Goal: Task Accomplishment & Management: Use online tool/utility

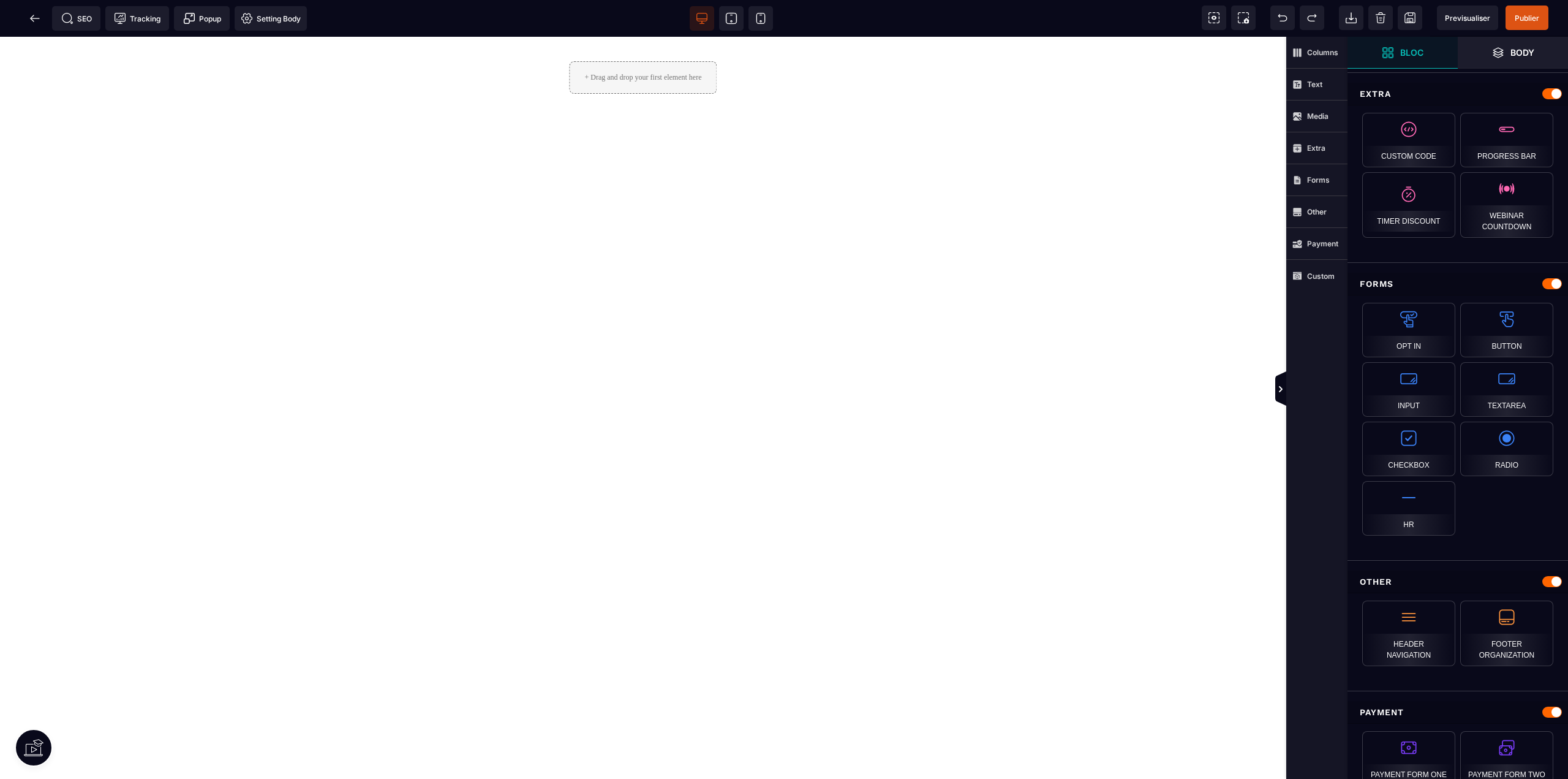
scroll to position [858, 0]
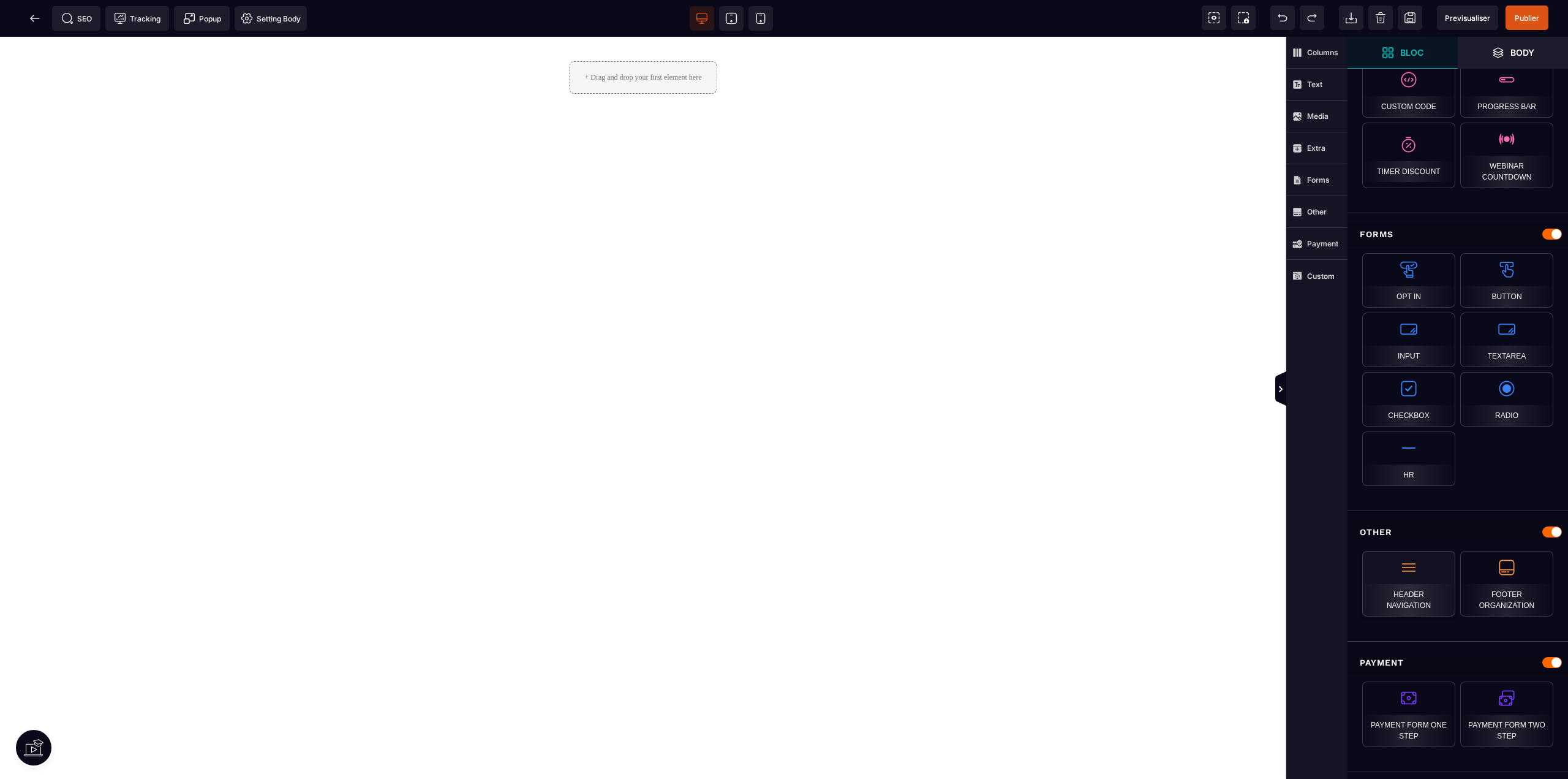
click at [1405, 595] on div "Header navigation" at bounding box center [1409, 583] width 93 height 65
drag, startPoint x: 1405, startPoint y: 631, endPoint x: 645, endPoint y: 131, distance: 909.7
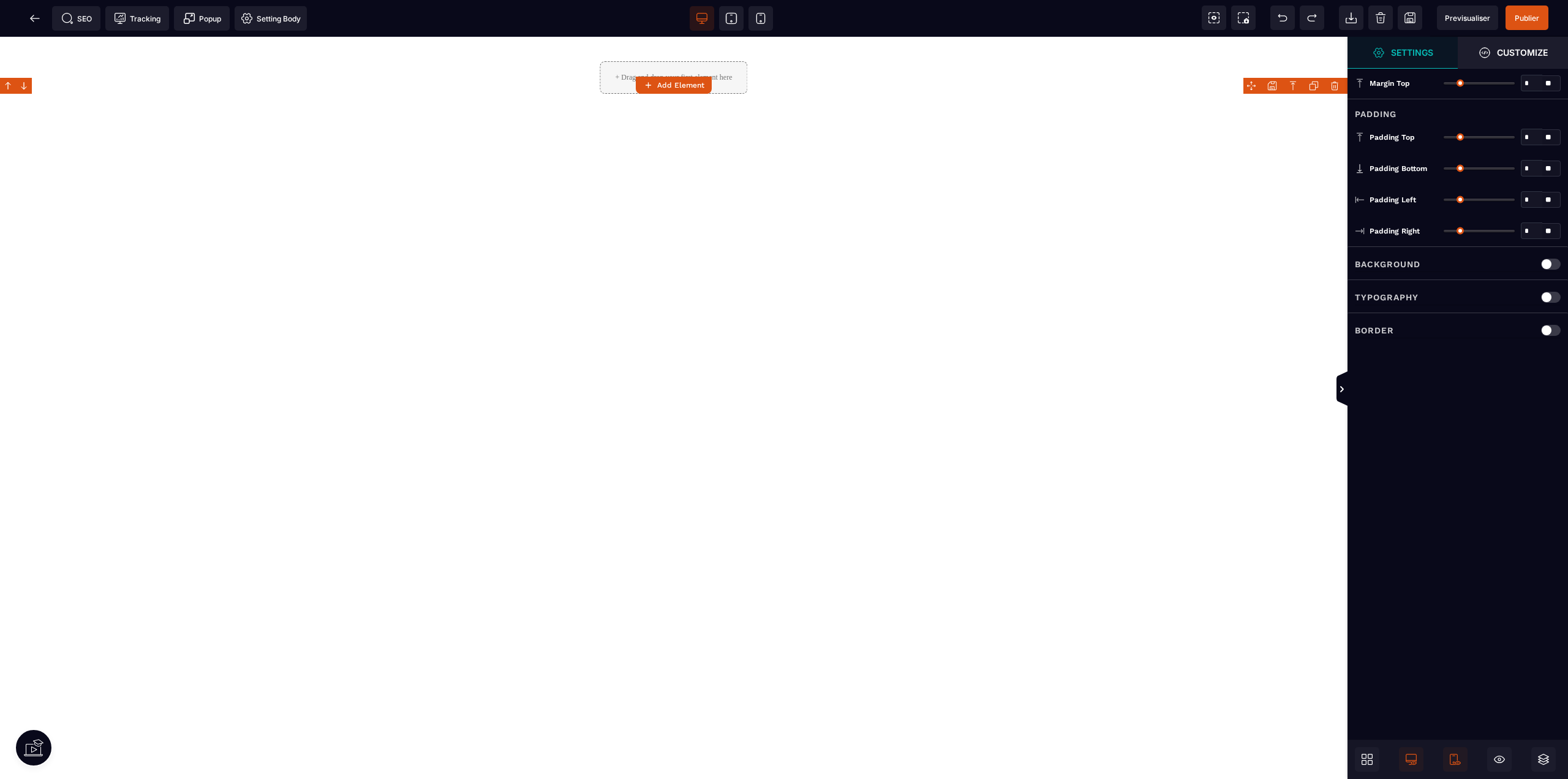
type input "*"
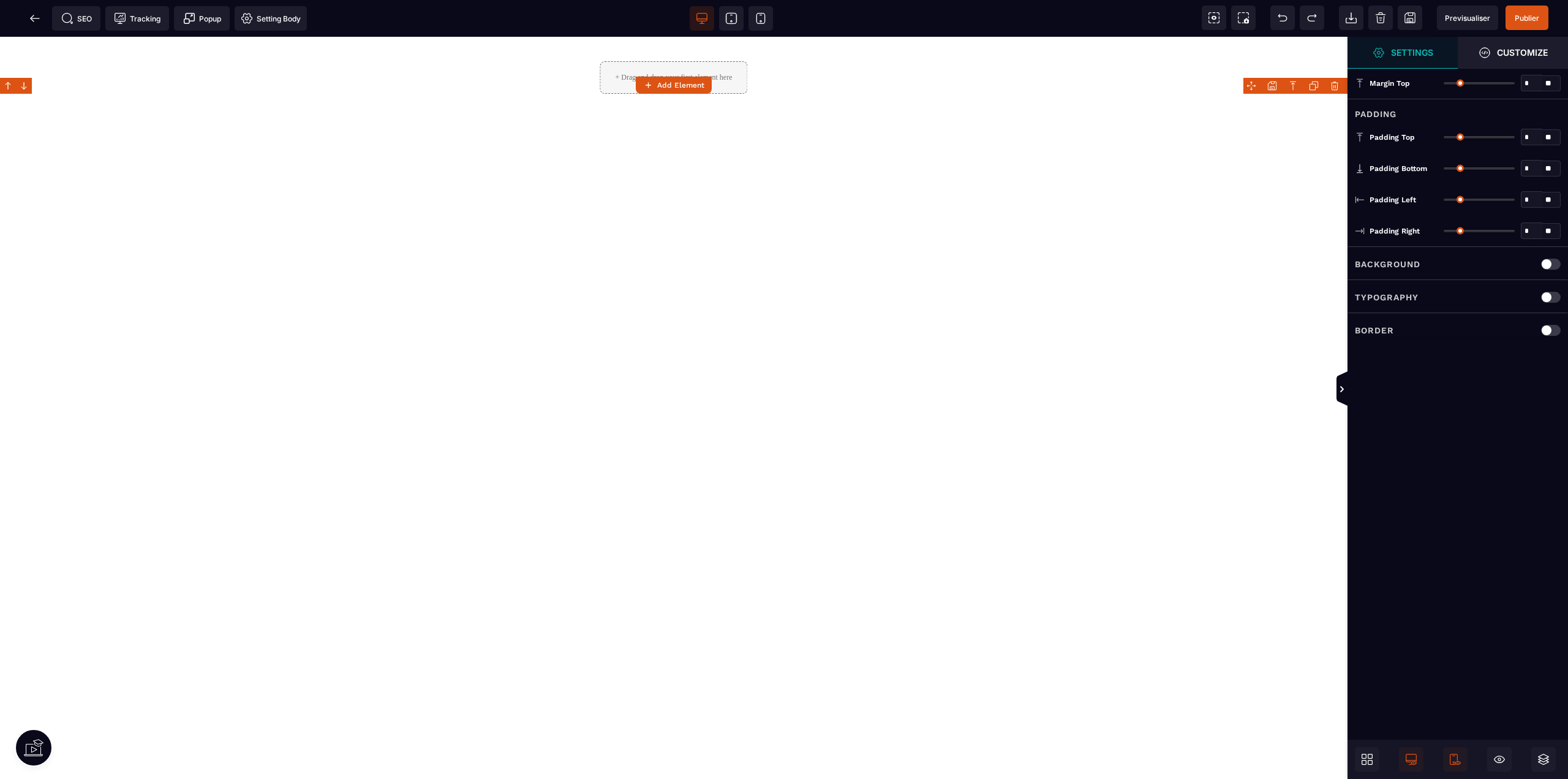
type input "**"
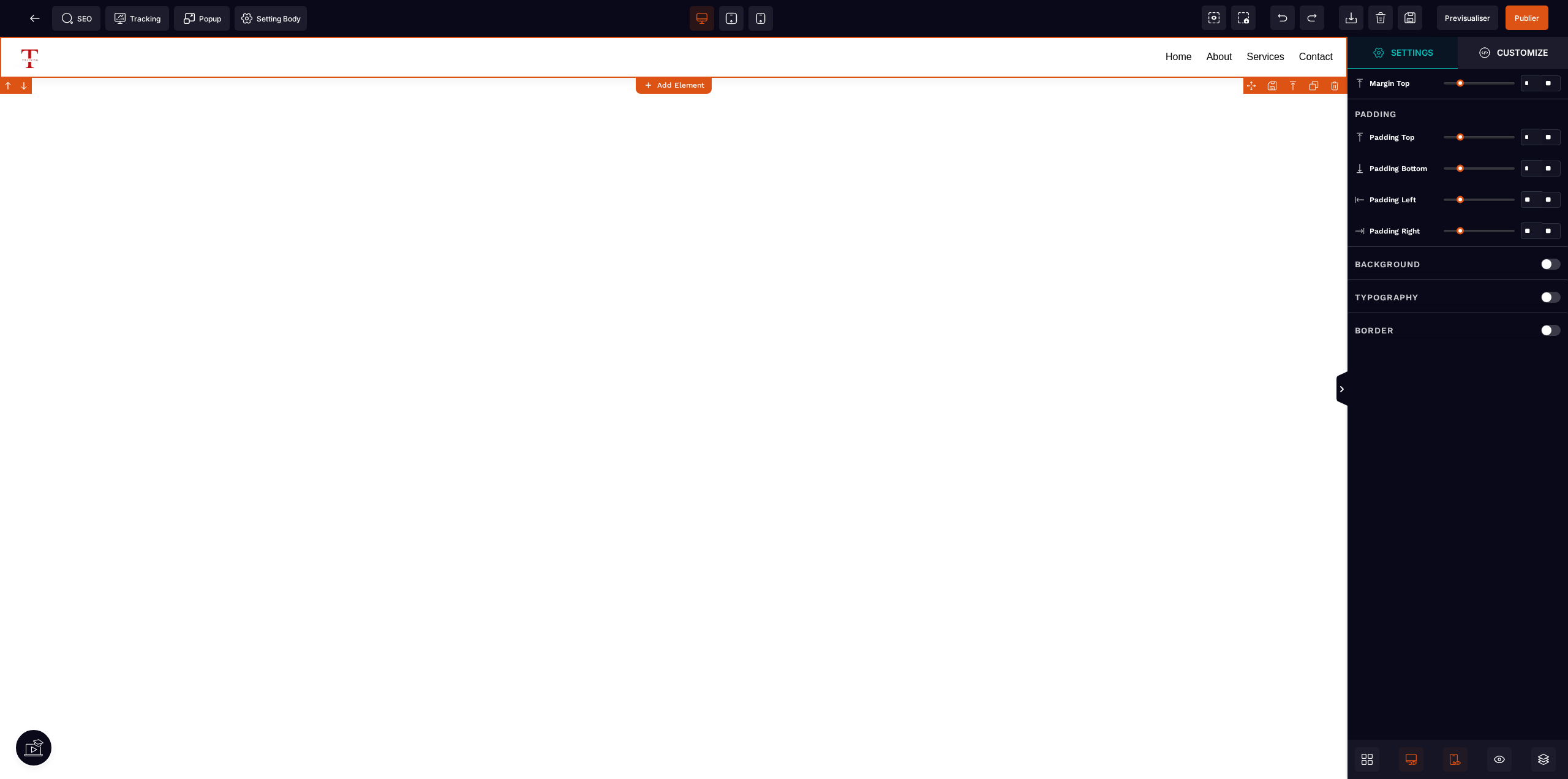
scroll to position [0, 0]
click at [1221, 61] on link "About" at bounding box center [1219, 57] width 26 height 16
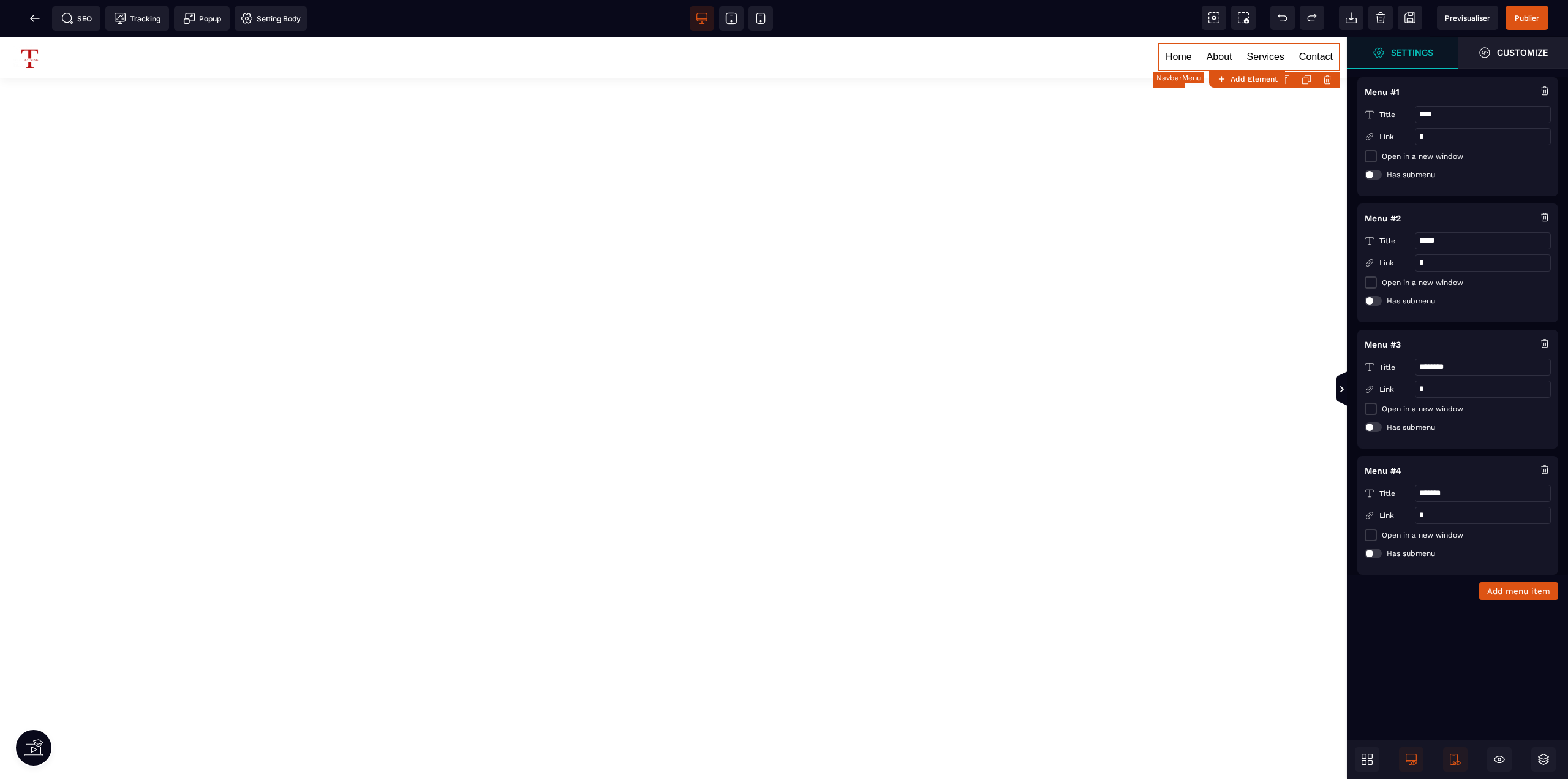
click at [1173, 61] on link "Home" at bounding box center [1179, 57] width 26 height 16
click at [1270, 56] on link "Services" at bounding box center [1265, 57] width 38 height 16
click at [958, 151] on div "Home About Services Contact" at bounding box center [674, 408] width 1347 height 742
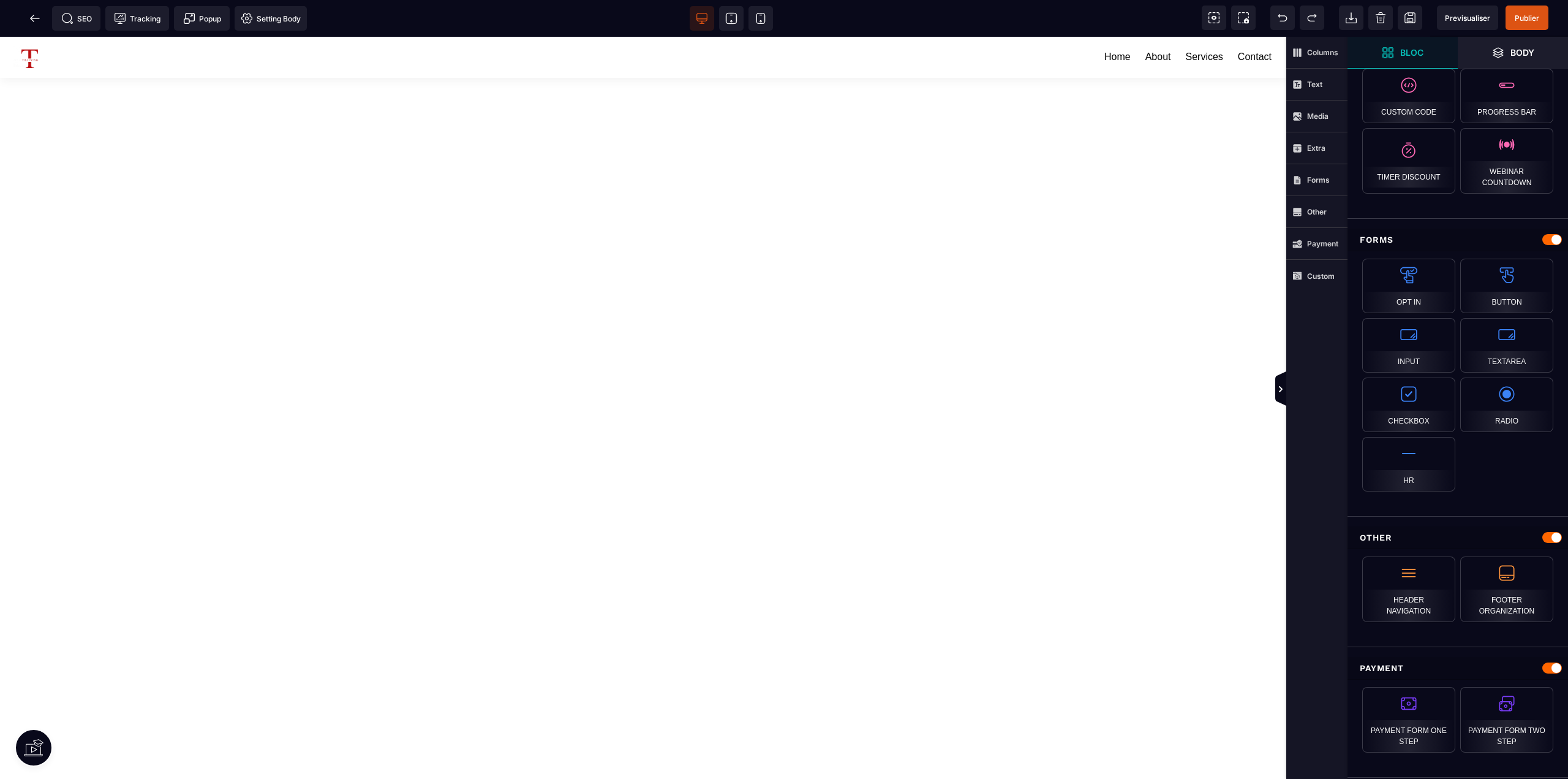
scroll to position [873, 0]
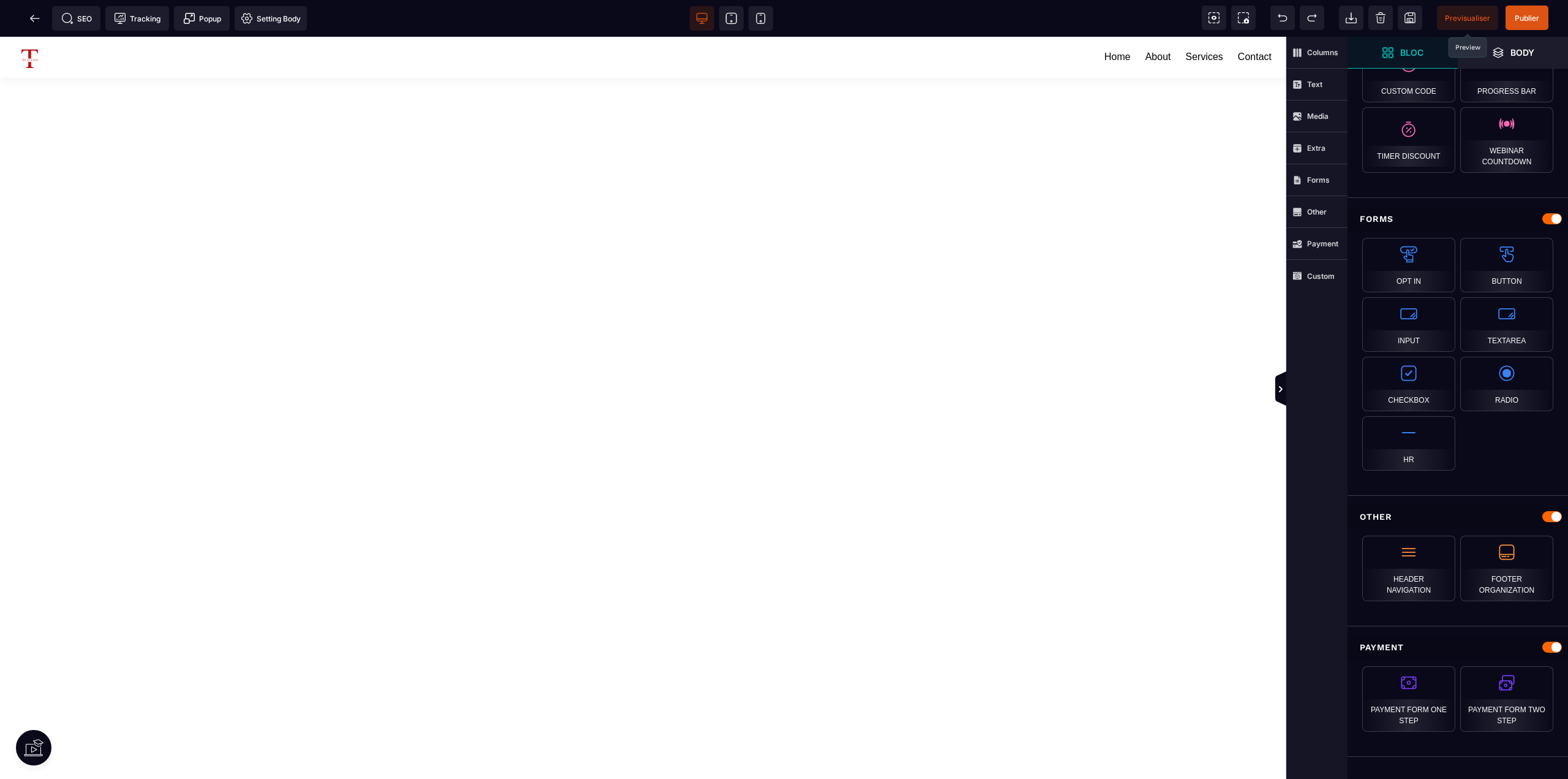
click at [1455, 21] on span "Previsualiser" at bounding box center [1468, 18] width 46 height 9
click at [51, 745] on div at bounding box center [33, 747] width 38 height 38
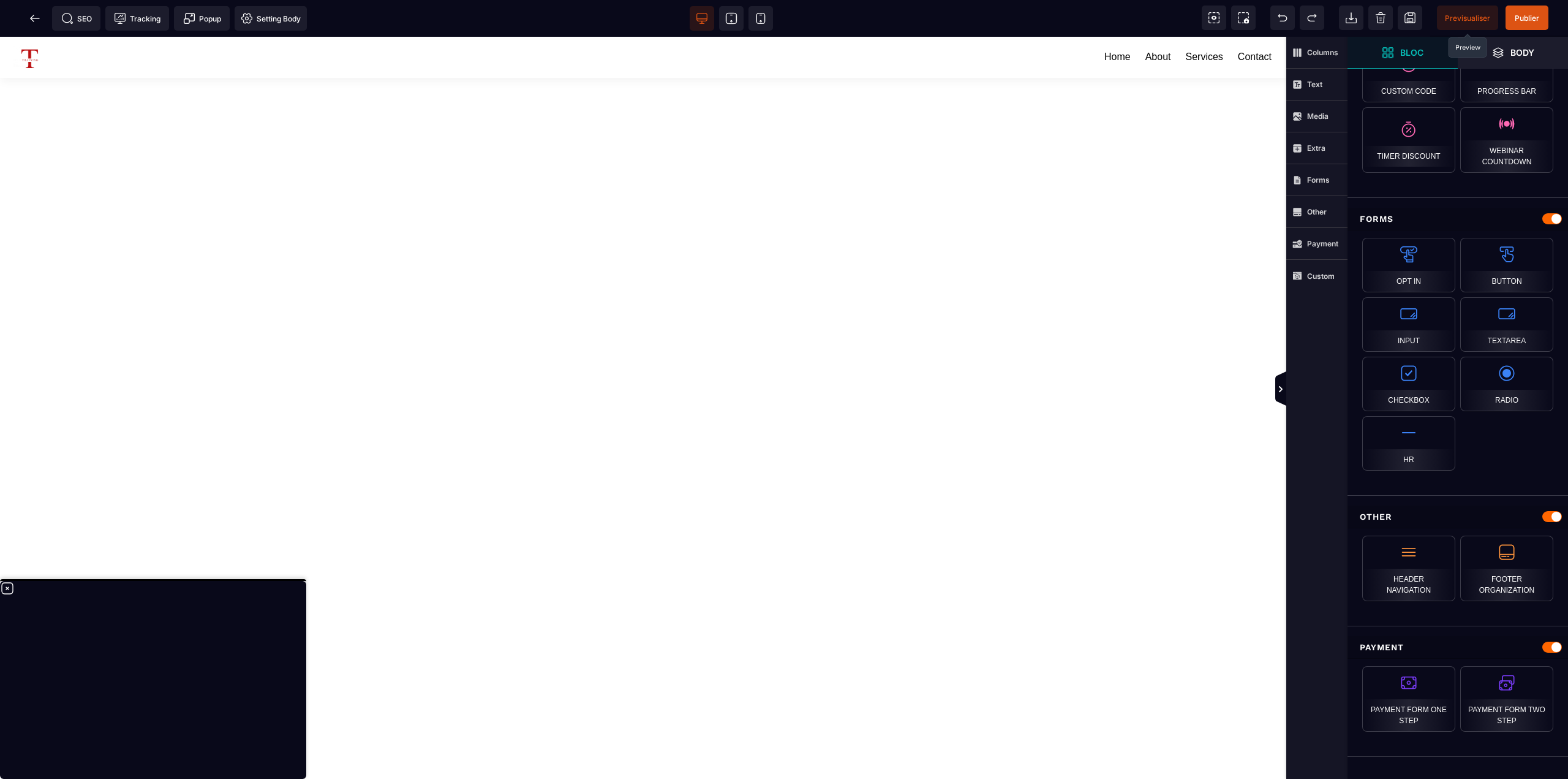
click at [11, 589] on icon at bounding box center [7, 588] width 15 height 15
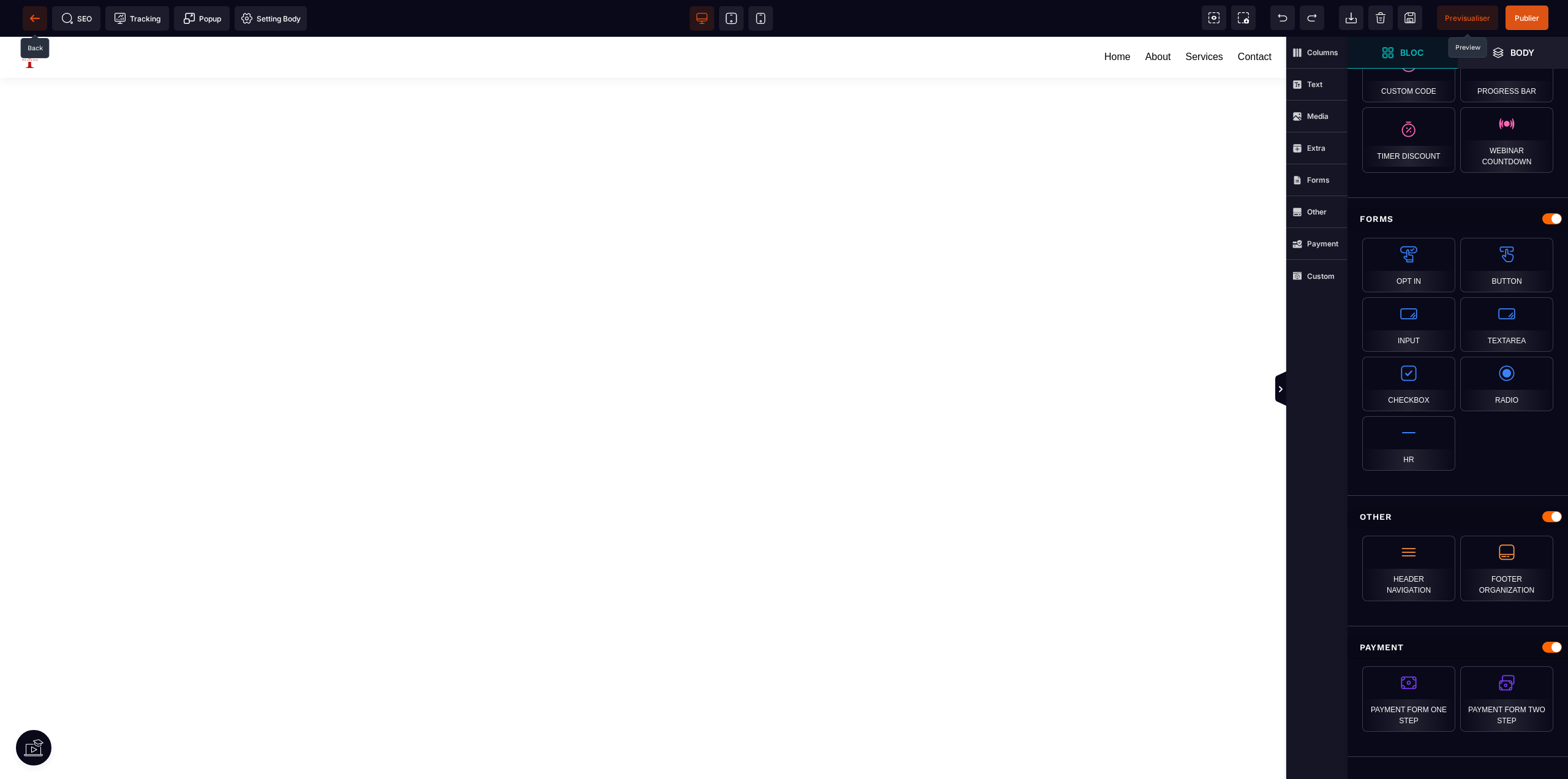
click at [42, 10] on span at bounding box center [34, 18] width 24 height 24
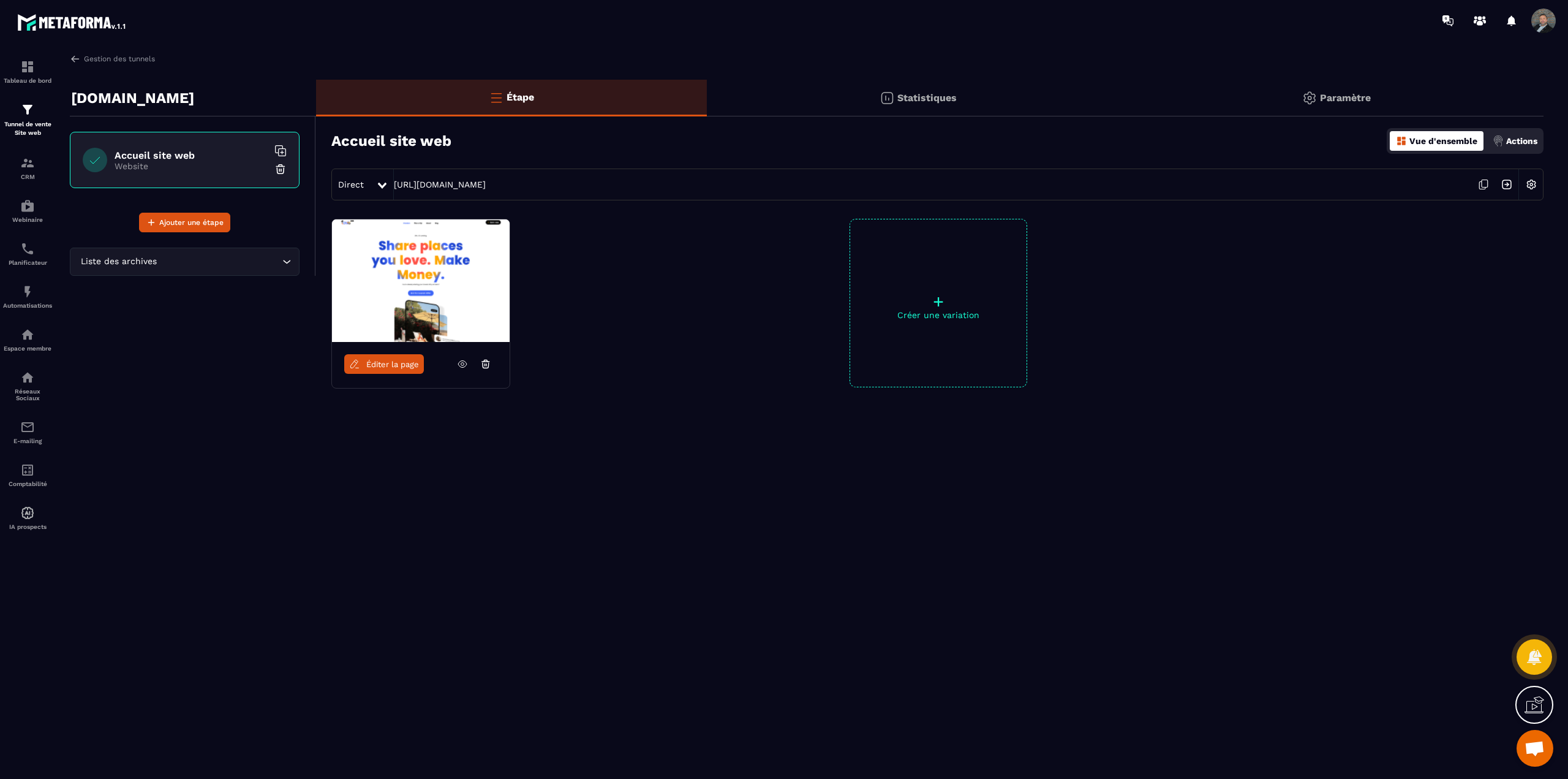
click at [1534, 753] on span "Ouvrir le chat" at bounding box center [1534, 749] width 20 height 17
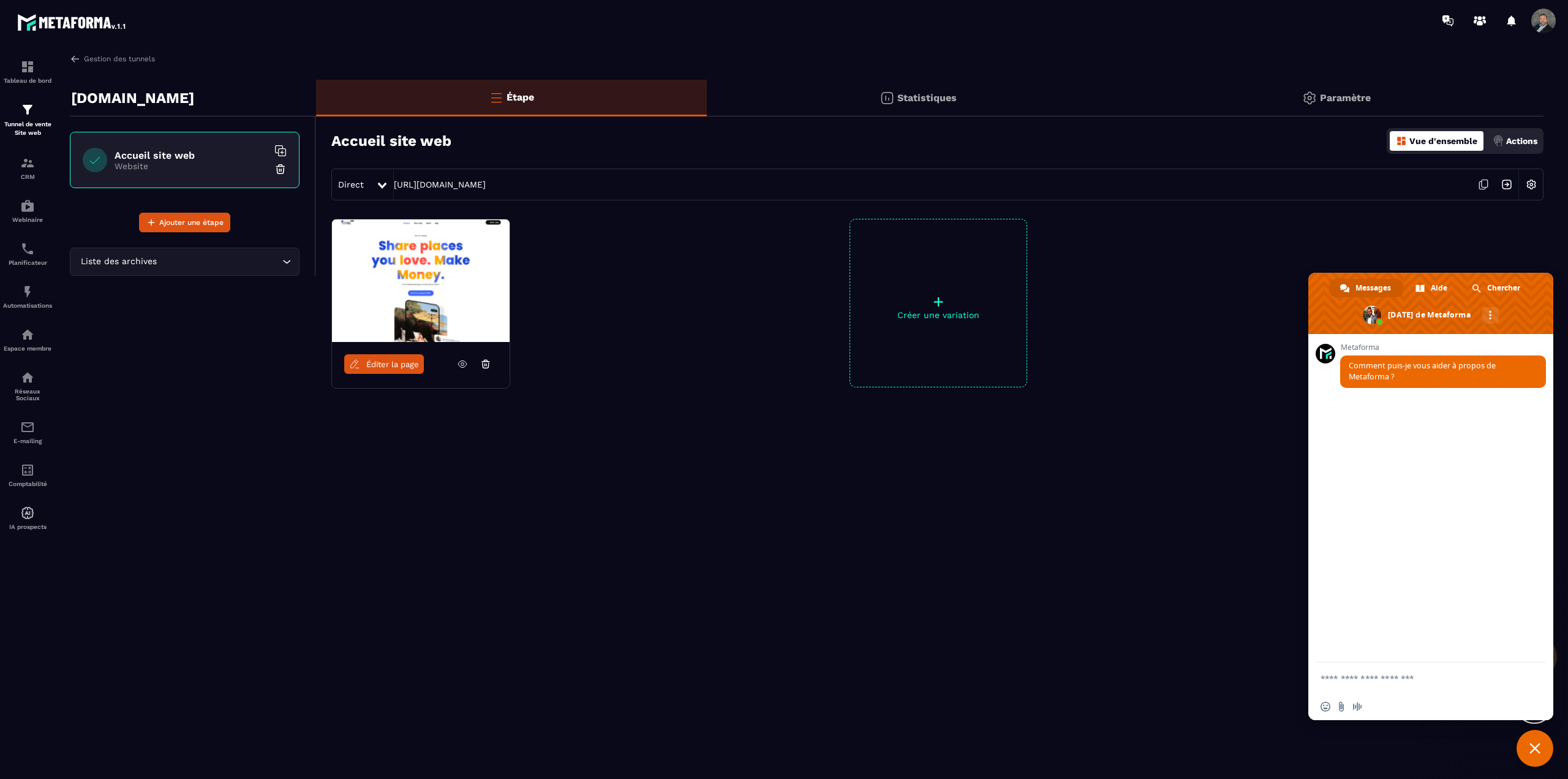
click at [1384, 681] on textarea "Entrez votre message..." at bounding box center [1417, 678] width 194 height 11
type textarea "**********"
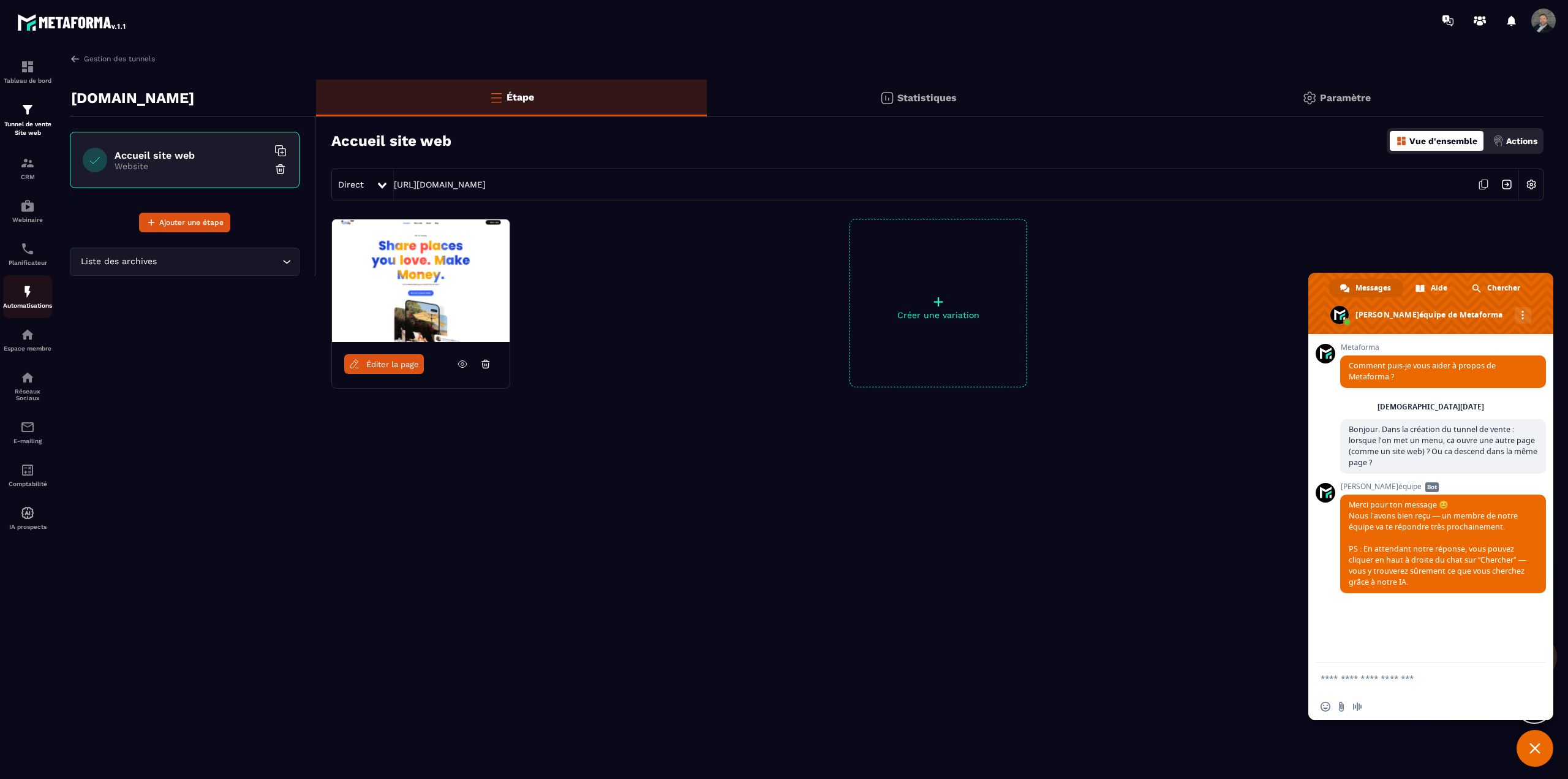
click at [31, 302] on p "Automatisations" at bounding box center [28, 305] width 49 height 7
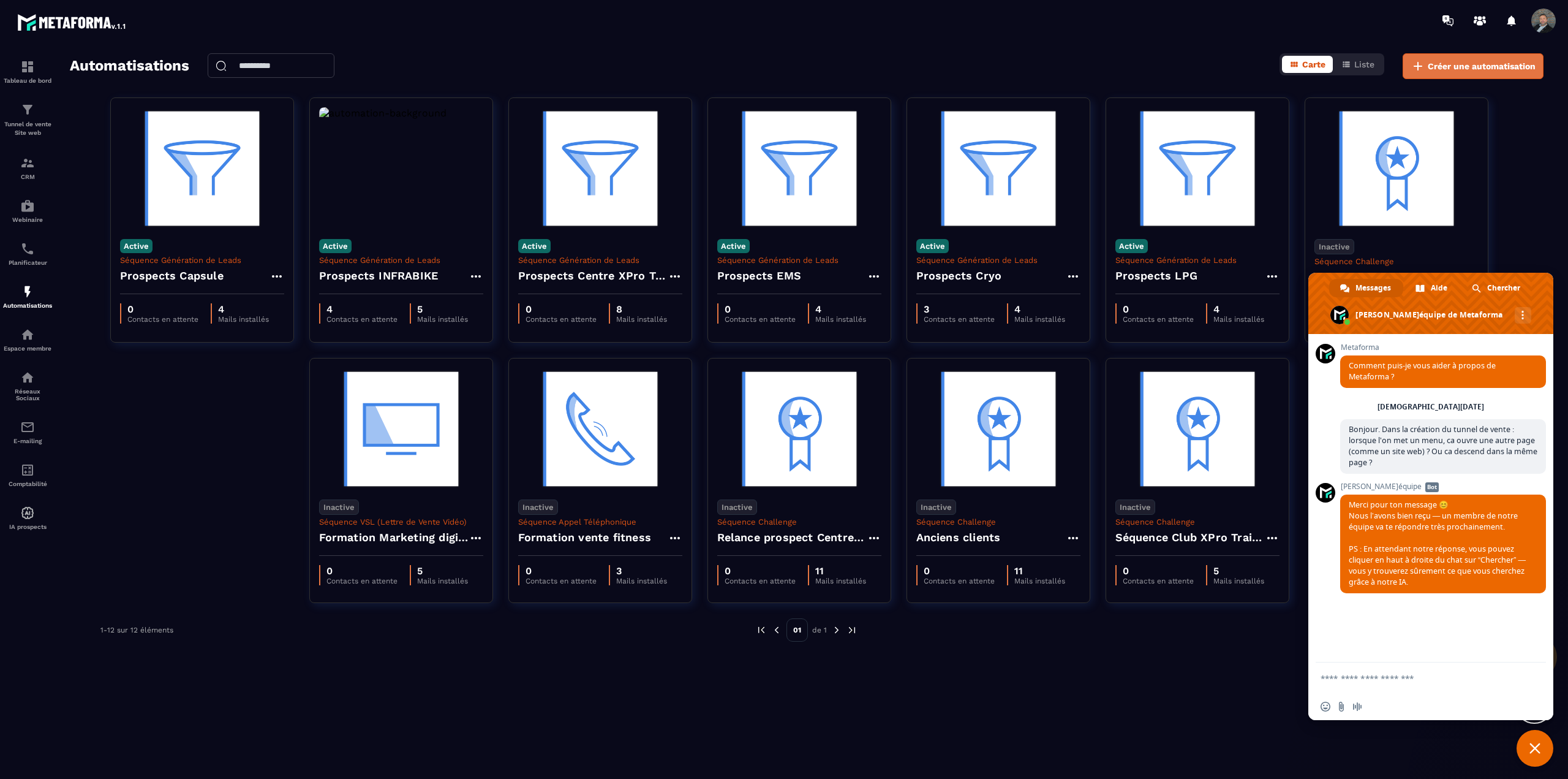
click at [1457, 75] on button "Créer une automatisation" at bounding box center [1473, 66] width 141 height 26
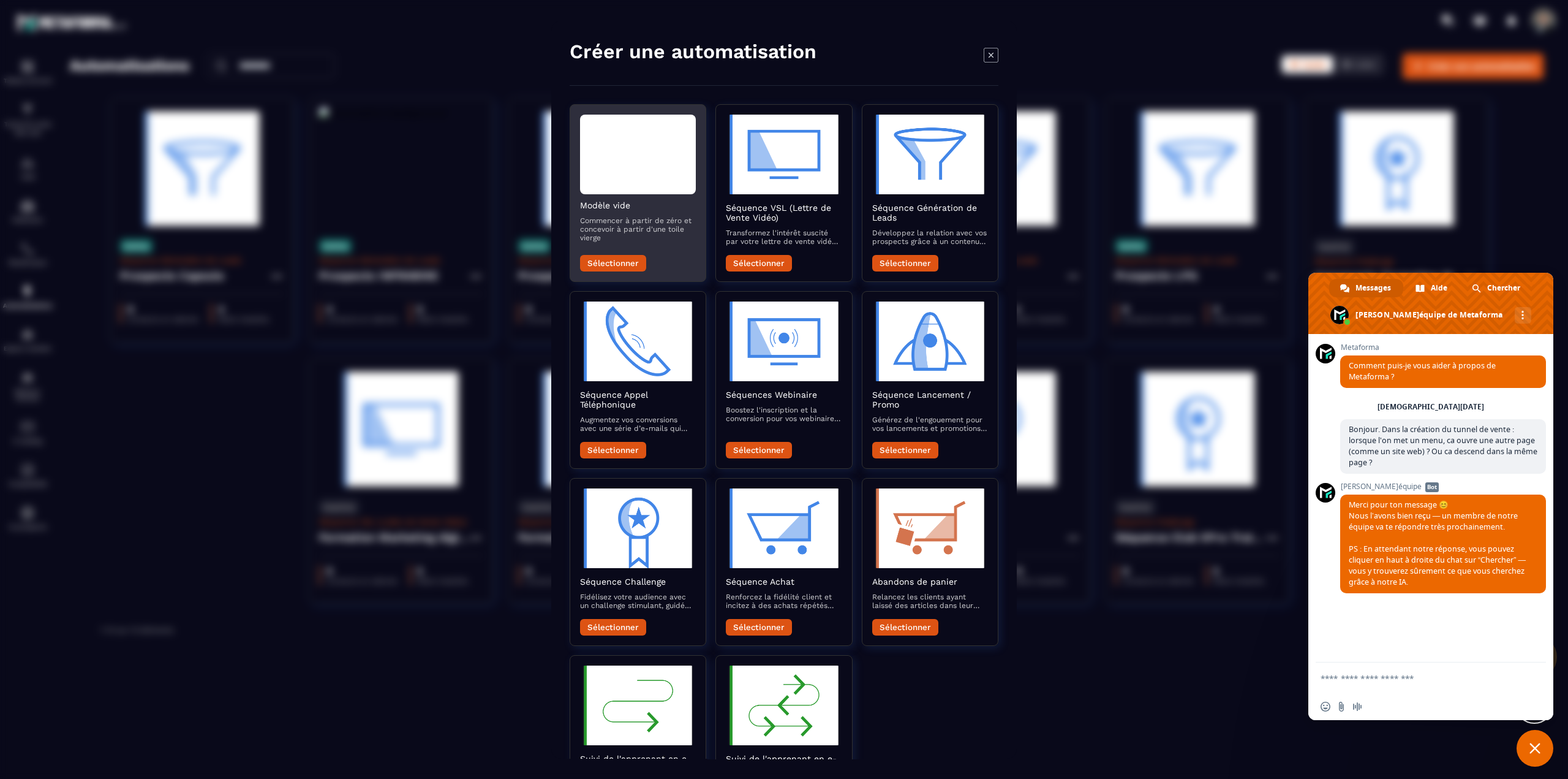
click at [630, 263] on button "Sélectionner" at bounding box center [613, 263] width 66 height 17
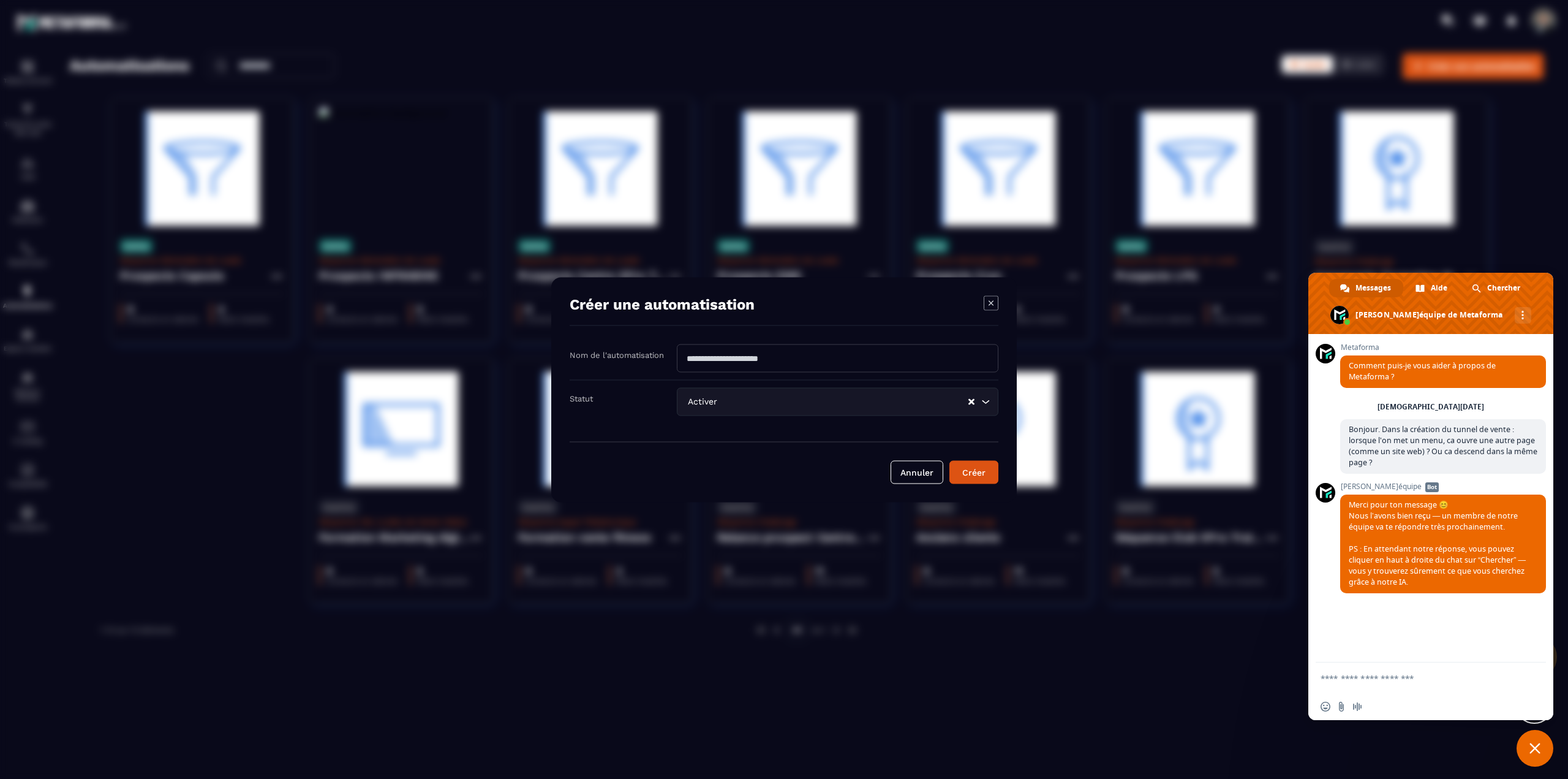
click at [990, 303] on icon "Modal window" at bounding box center [991, 303] width 15 height 15
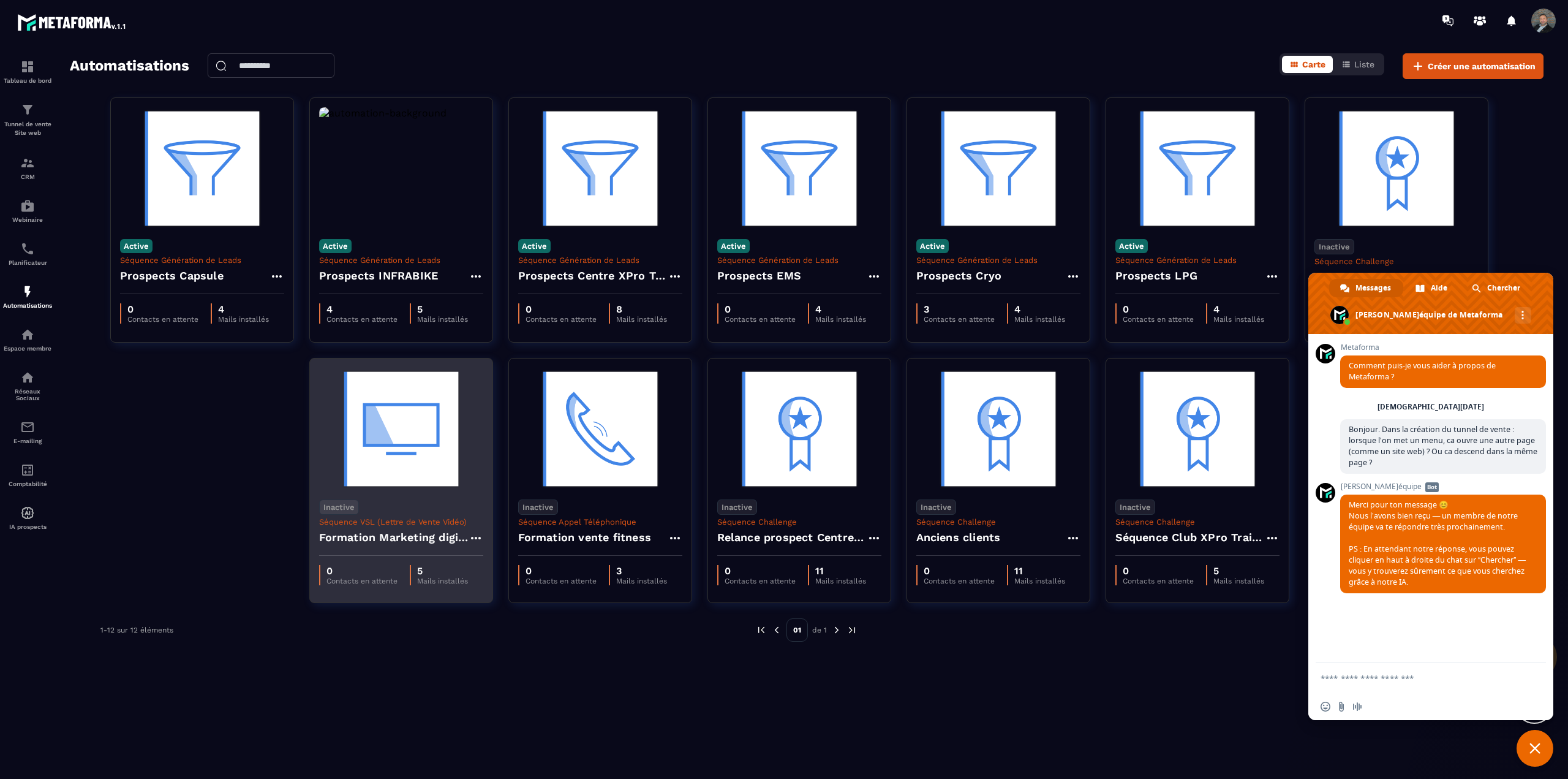
click at [363, 541] on h4 "Formation Marketing digital" at bounding box center [394, 537] width 149 height 17
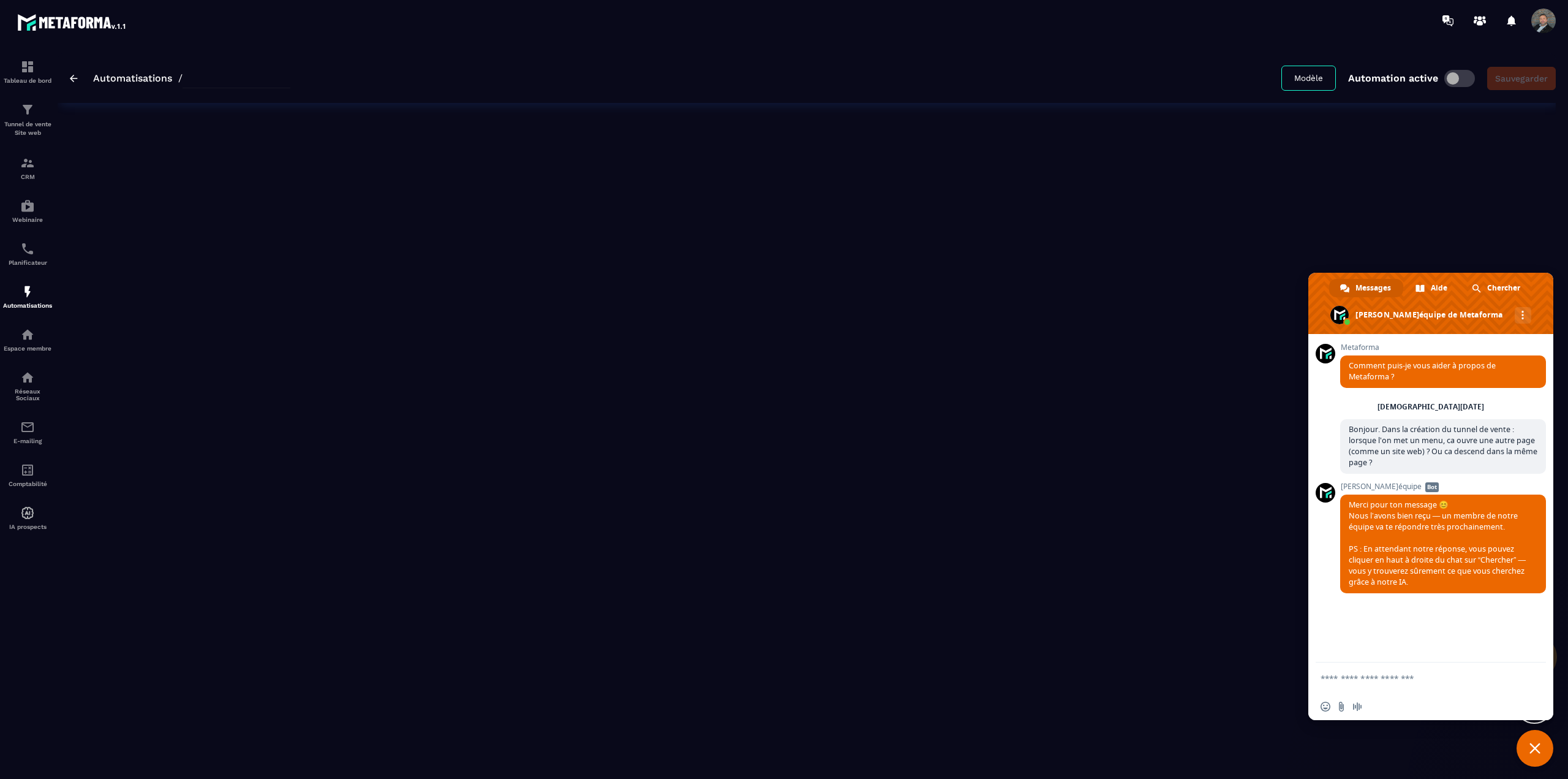
type input "**********"
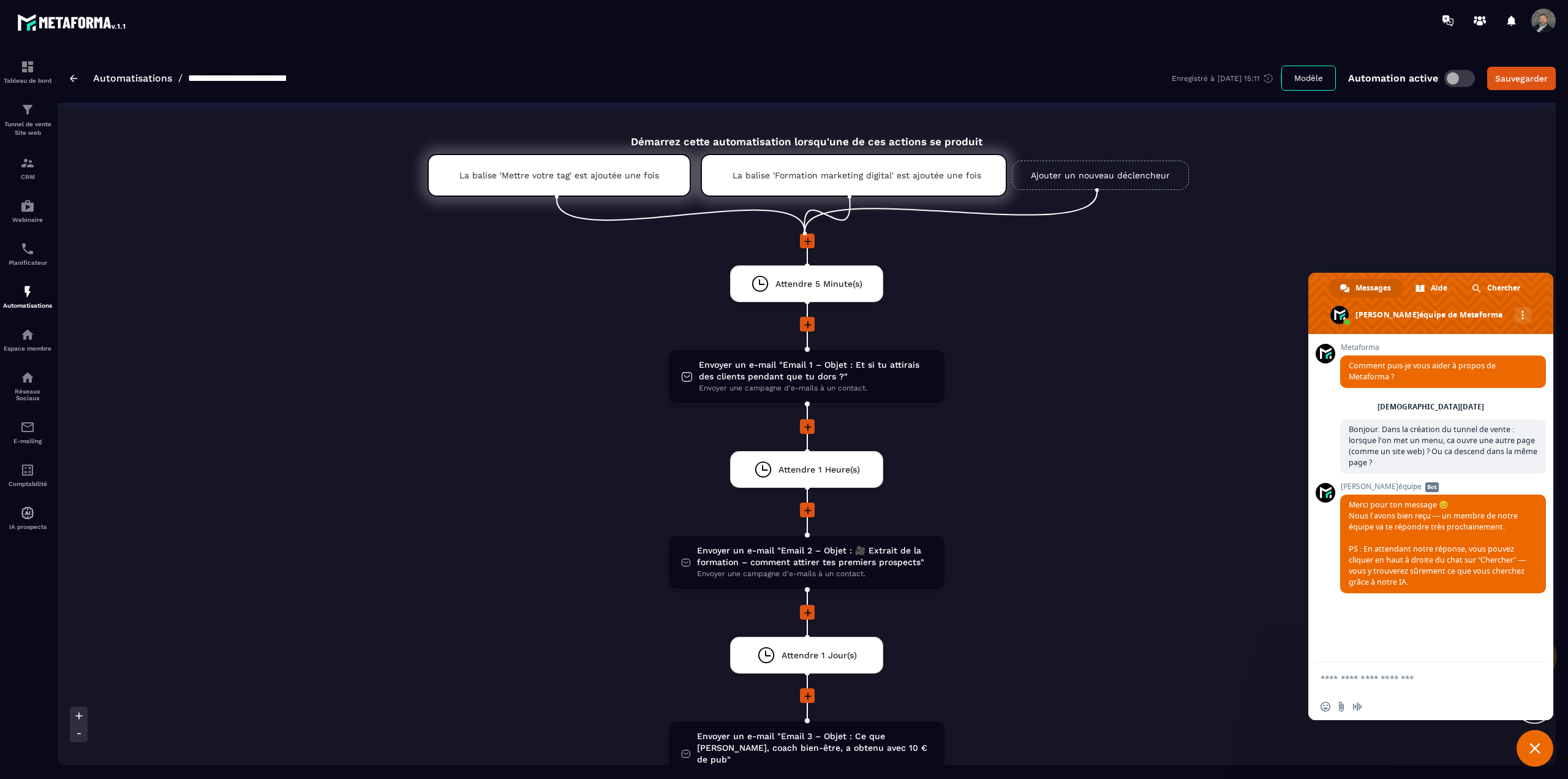
click at [73, 77] on img at bounding box center [74, 78] width 8 height 7
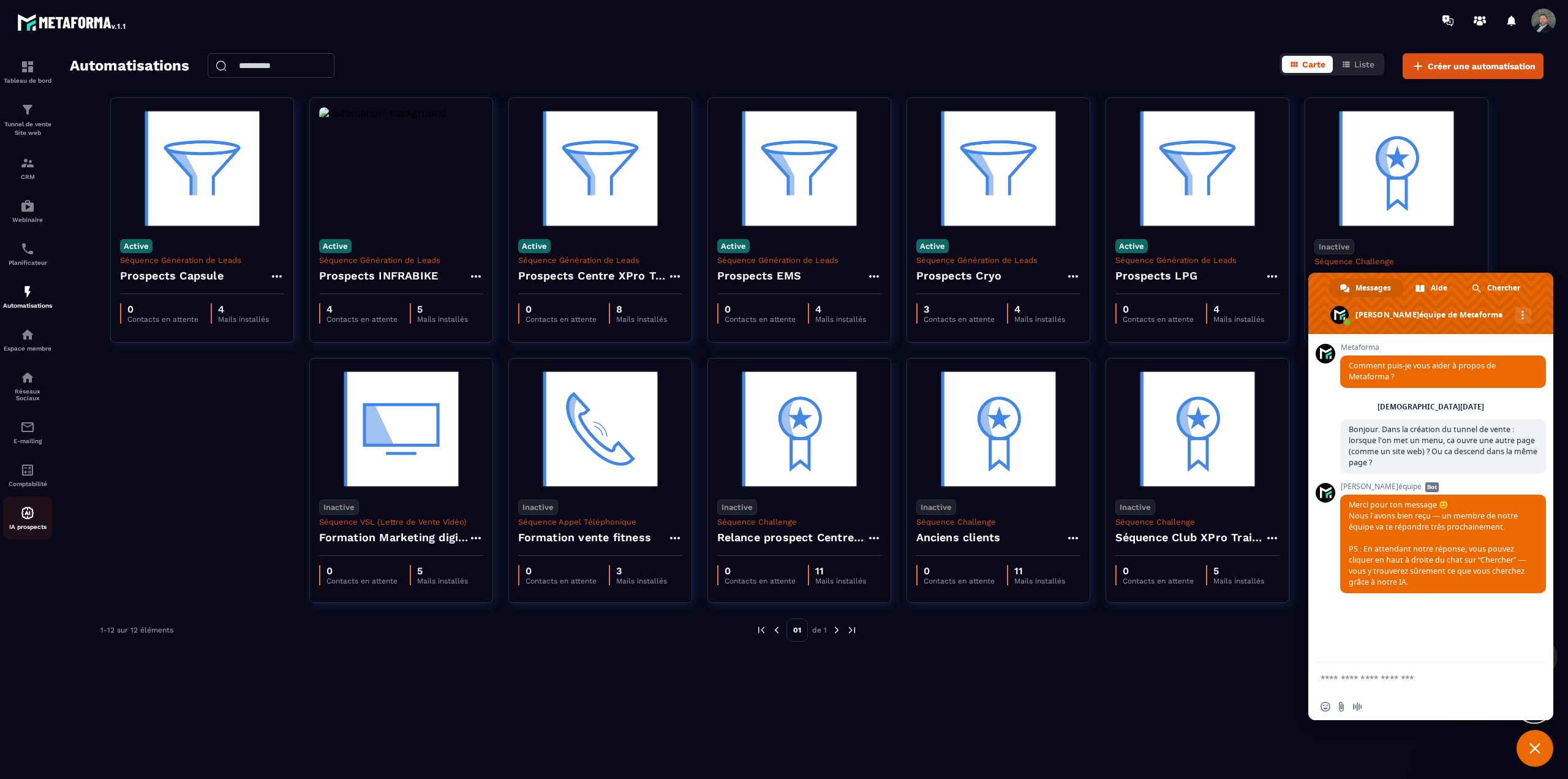
click at [32, 523] on p "IA prospects" at bounding box center [28, 527] width 49 height 7
click at [28, 517] on img at bounding box center [28, 513] width 15 height 15
click at [21, 482] on p "Comptabilité" at bounding box center [28, 484] width 49 height 7
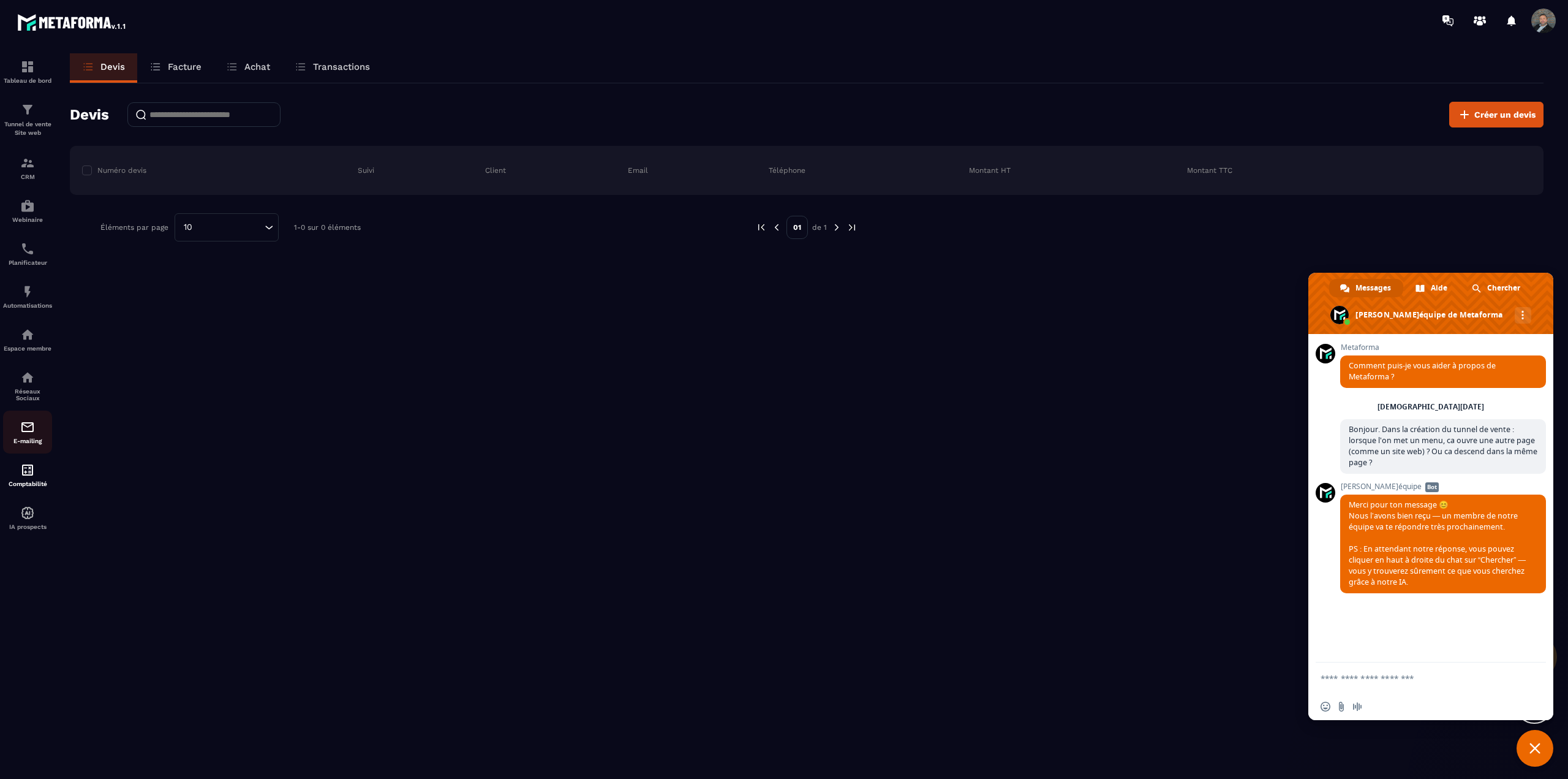
click at [28, 426] on img at bounding box center [28, 427] width 15 height 15
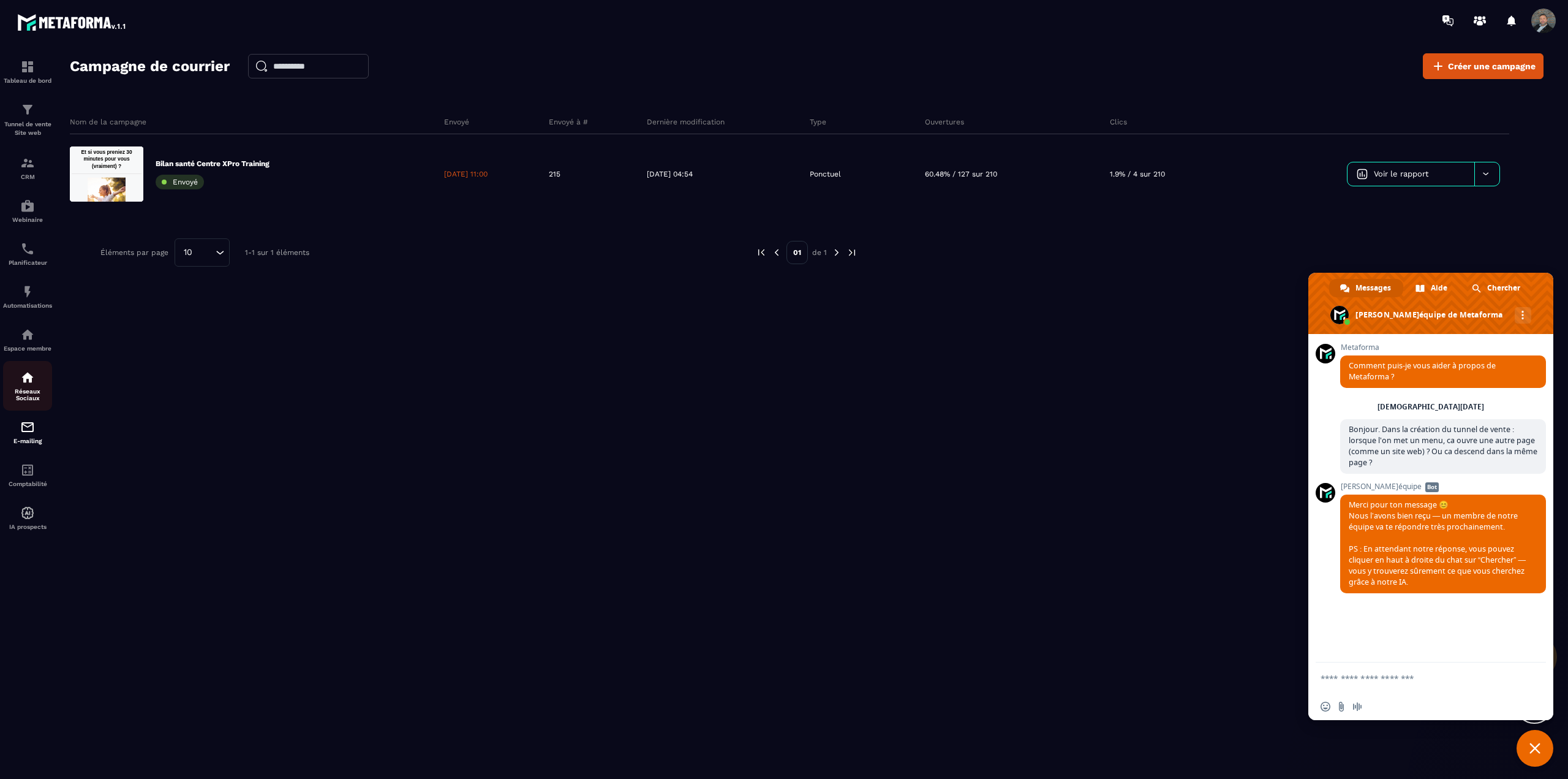
click at [32, 385] on div "Réseaux Sociaux" at bounding box center [28, 385] width 49 height 31
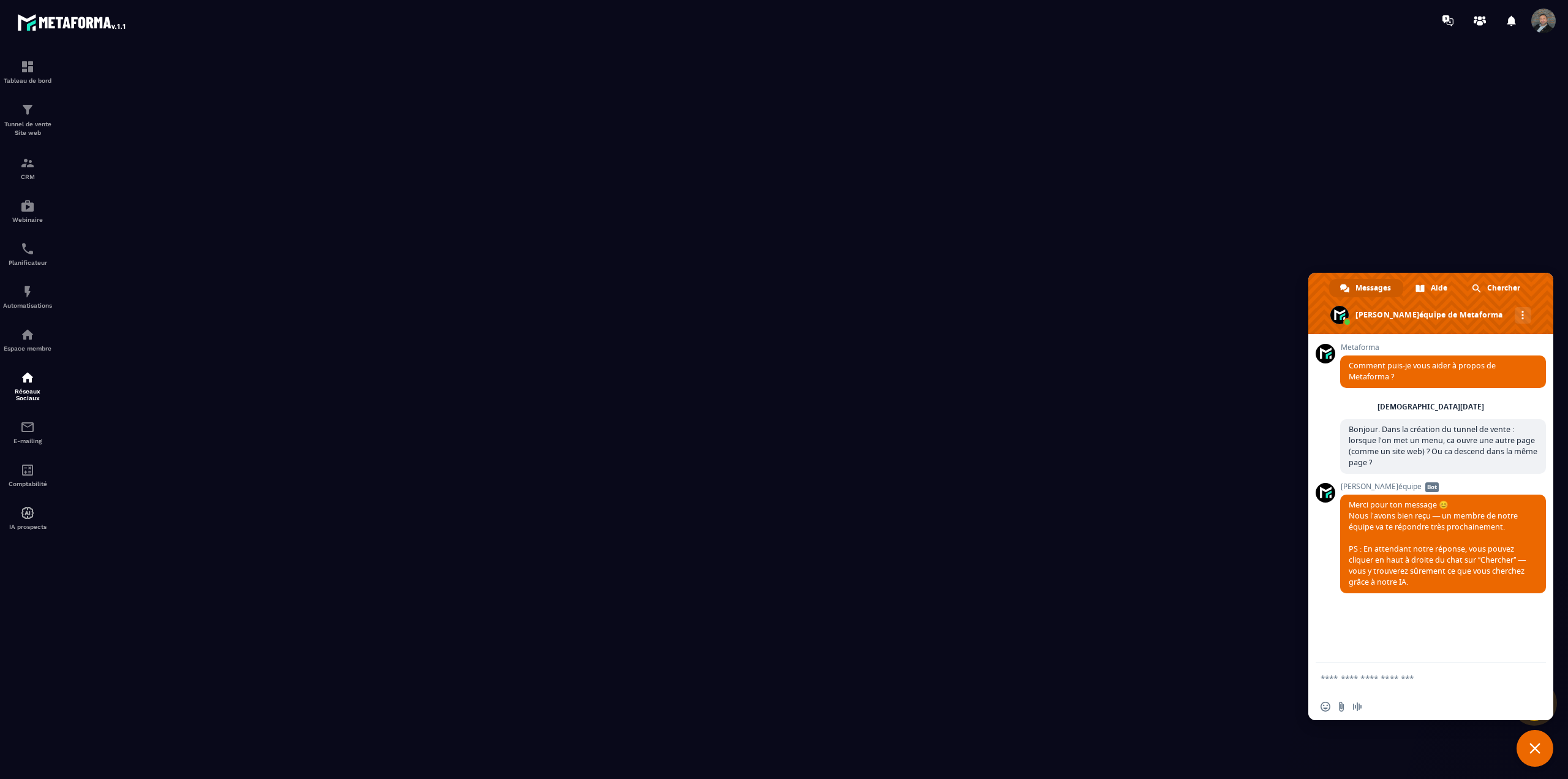
click at [1532, 745] on span "Fermer le chat" at bounding box center [1535, 748] width 11 height 11
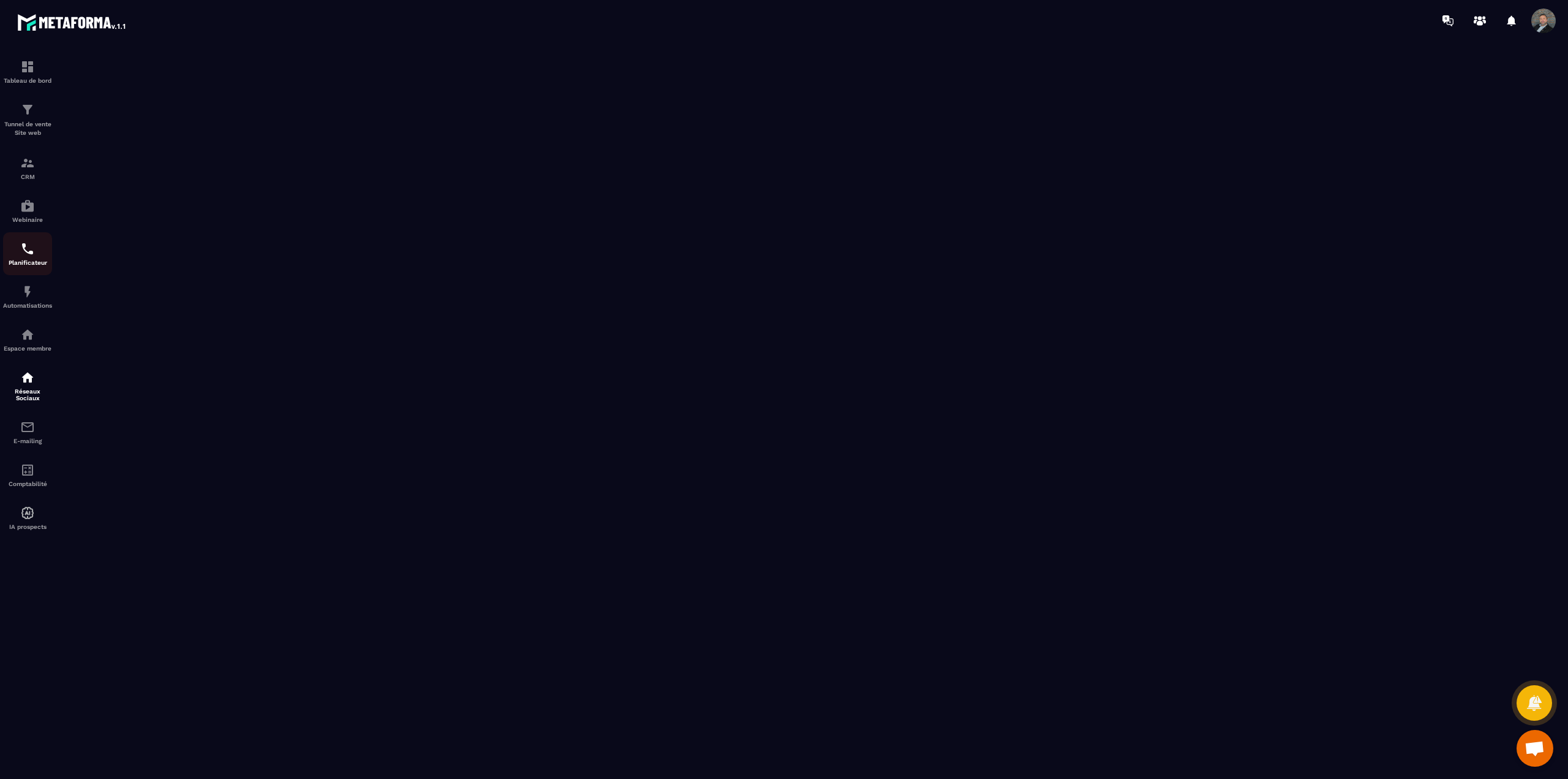
click at [28, 252] on img at bounding box center [28, 248] width 15 height 15
click at [26, 382] on img at bounding box center [28, 377] width 15 height 15
click at [1534, 741] on span "Ouvrir le chat" at bounding box center [1534, 749] width 20 height 17
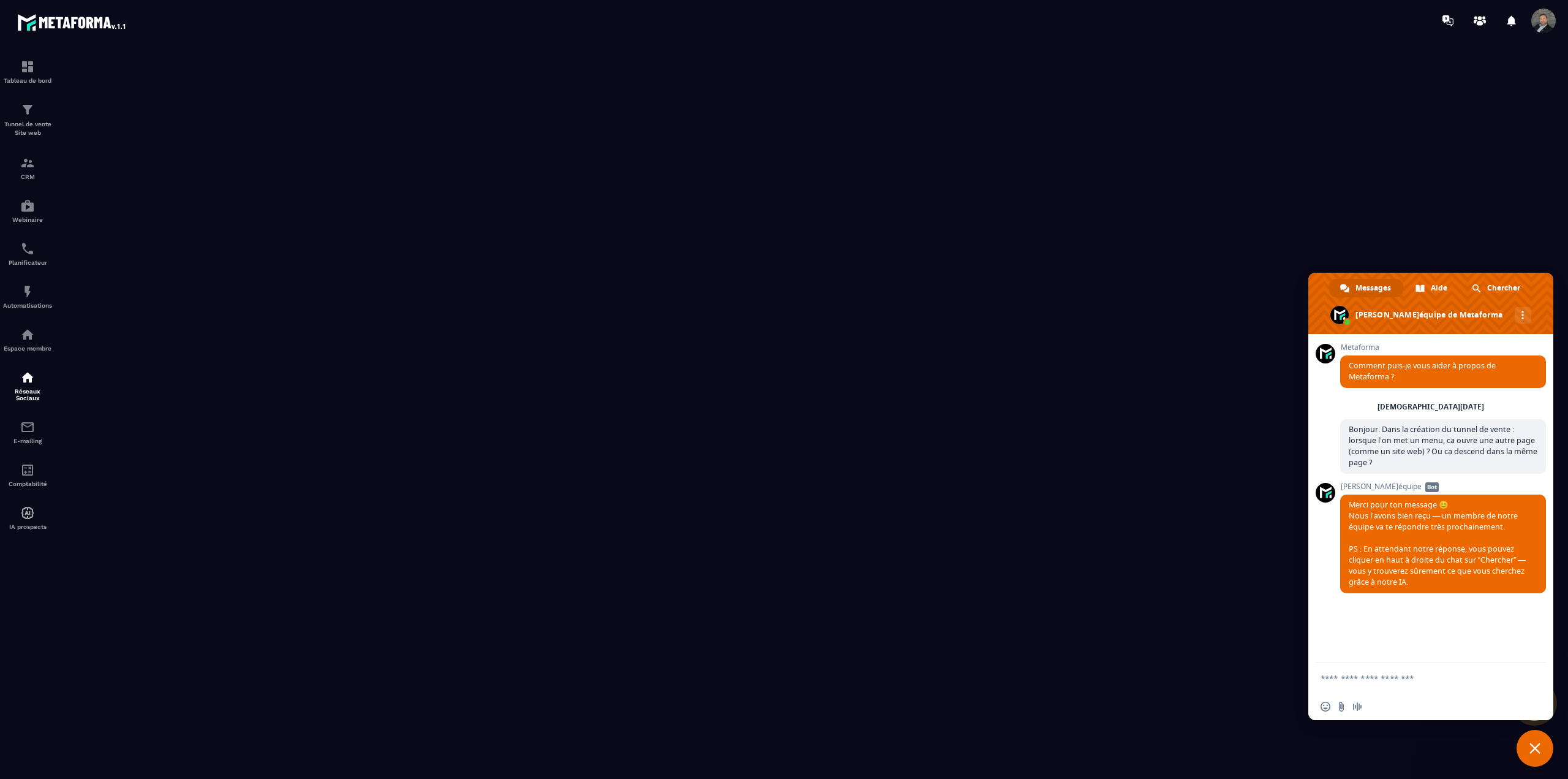
click at [1534, 741] on span "Fermer le chat" at bounding box center [1535, 749] width 37 height 37
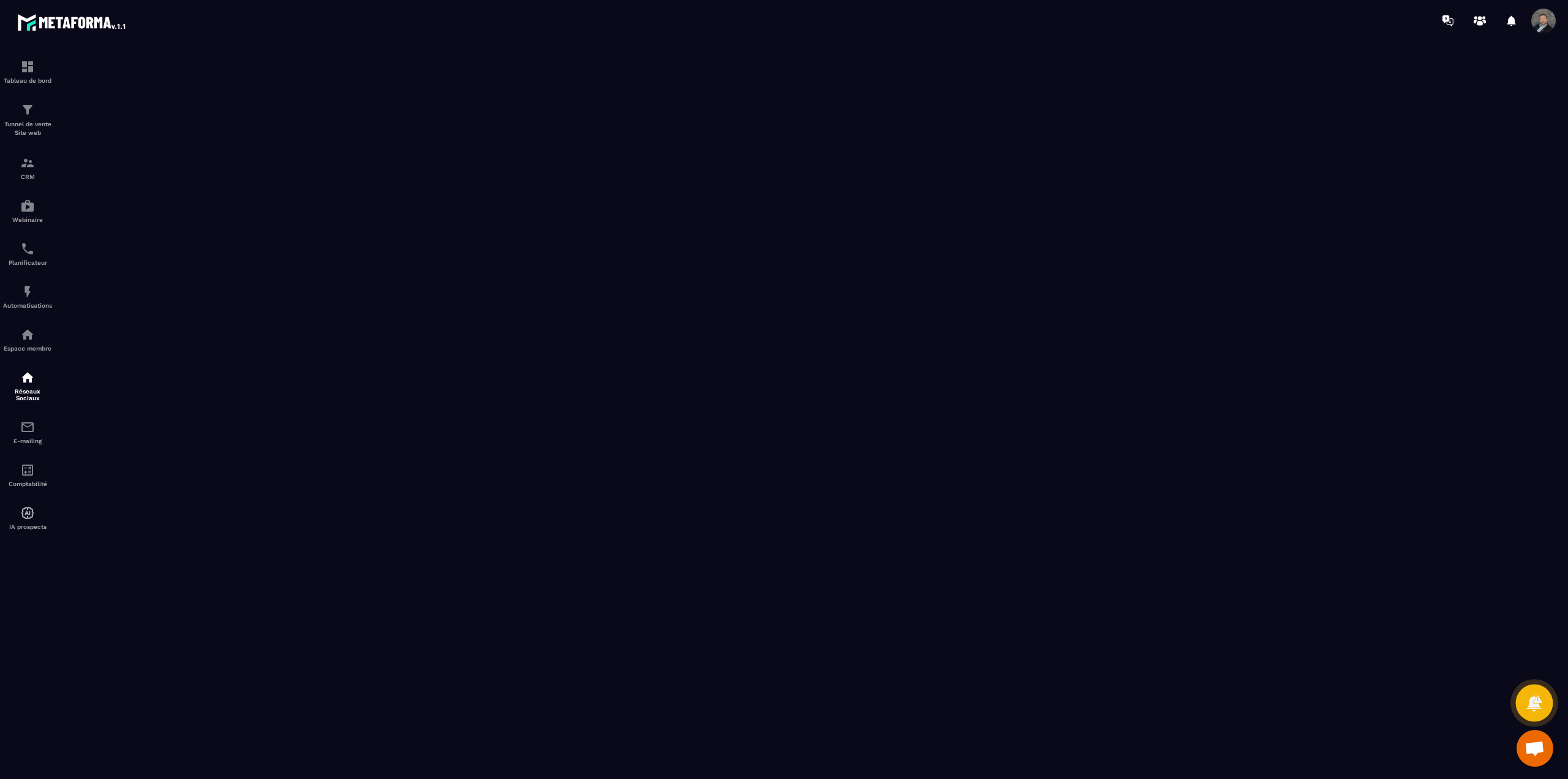
click at [1535, 712] on div at bounding box center [1534, 703] width 38 height 38
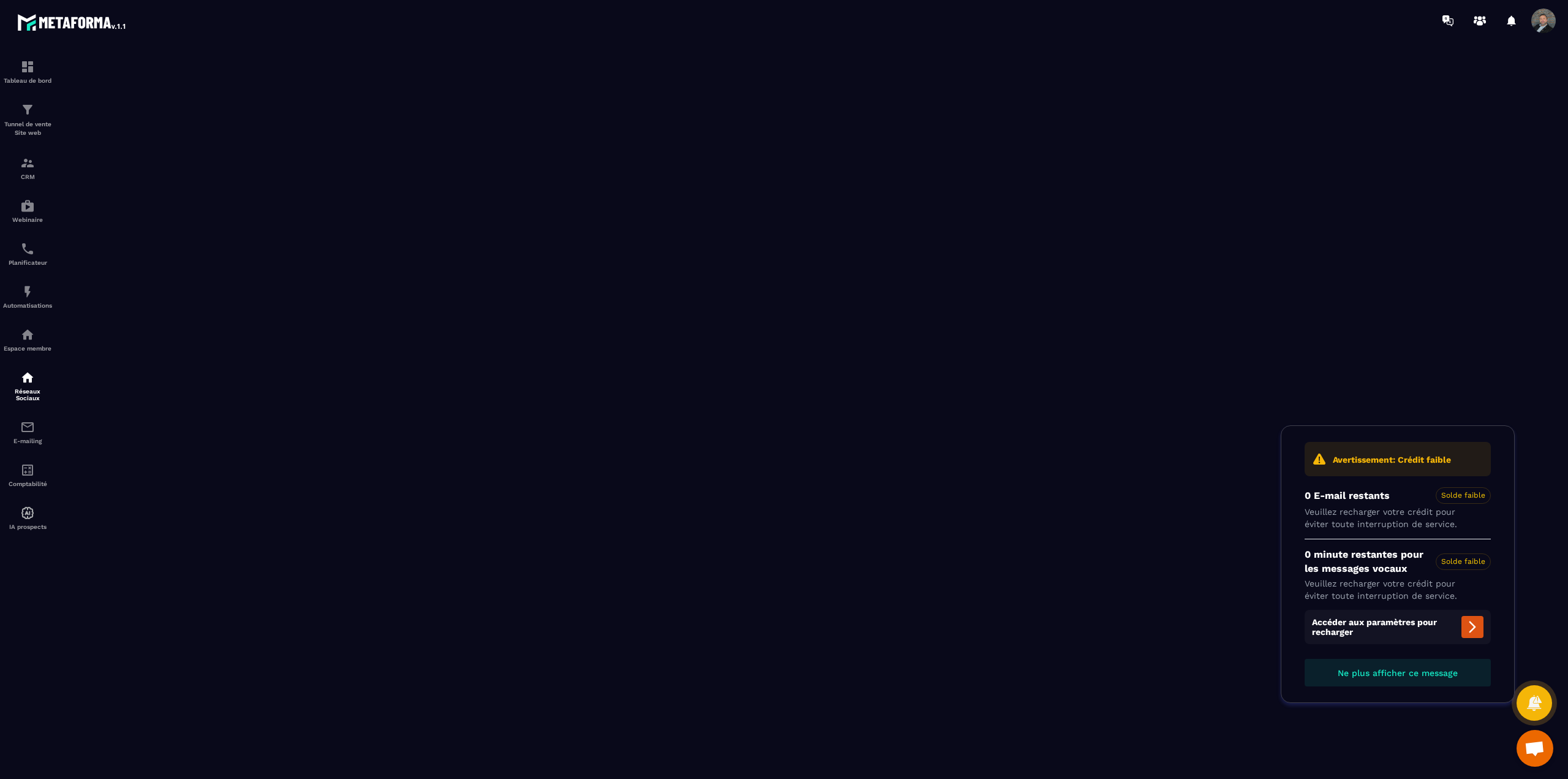
click at [1478, 627] on icon at bounding box center [1472, 627] width 15 height 15
